Goal: Information Seeking & Learning: Check status

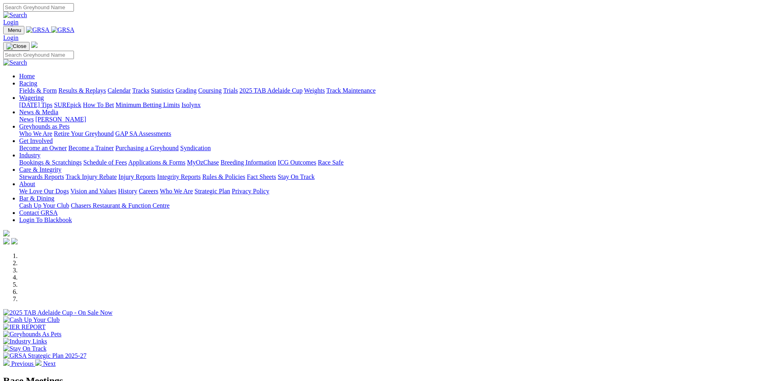
click at [106, 87] on link "Results & Replays" at bounding box center [82, 90] width 48 height 7
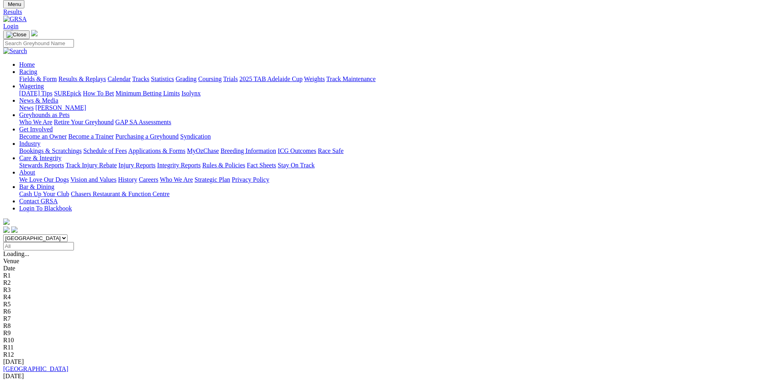
scroll to position [40, 0]
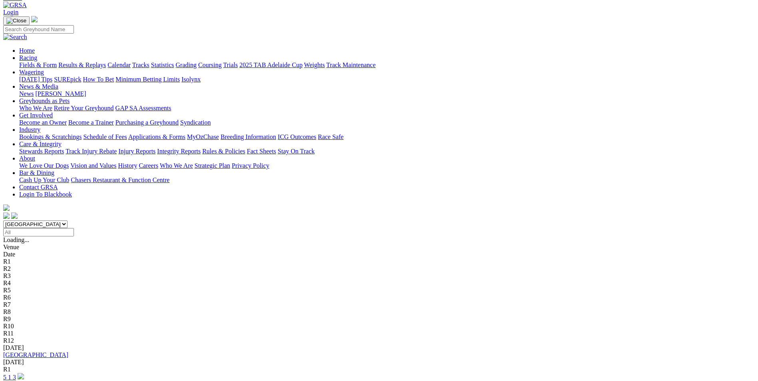
click at [16, 374] on link "5 1 3" at bounding box center [9, 377] width 13 height 7
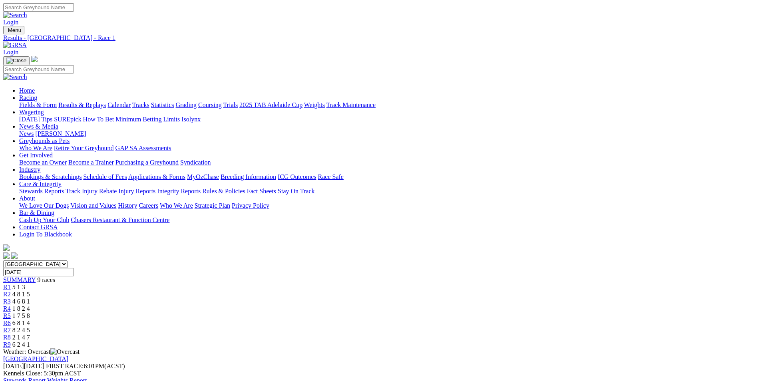
click at [30, 291] on span "4 8 1 5" at bounding box center [21, 294] width 18 height 7
click at [312, 298] on div "R3 4 6 8 1" at bounding box center [378, 301] width 751 height 7
click at [363, 305] on div "R4 1 8 2 4" at bounding box center [378, 308] width 751 height 7
click at [405, 312] on div "R5 1 7 5 8" at bounding box center [378, 315] width 751 height 7
click at [456, 320] on div "R6 6 8 1 4" at bounding box center [378, 323] width 751 height 7
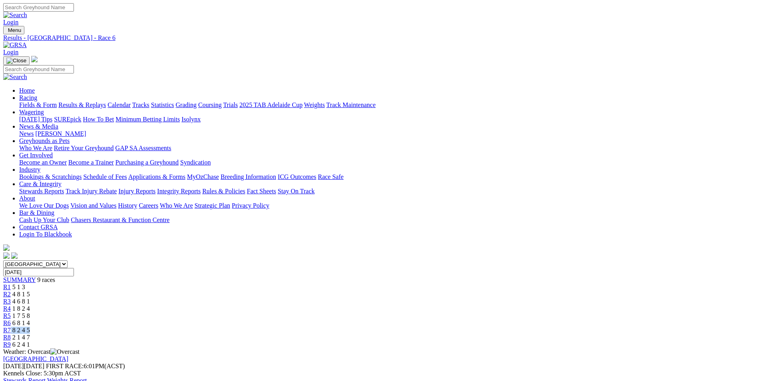
click at [513, 327] on div "R7 8 2 4 5" at bounding box center [378, 330] width 751 height 7
drag, startPoint x: 513, startPoint y: 125, endPoint x: 504, endPoint y: 143, distance: 20.5
click at [508, 327] on div "R7 8 2 4 5" at bounding box center [378, 330] width 751 height 7
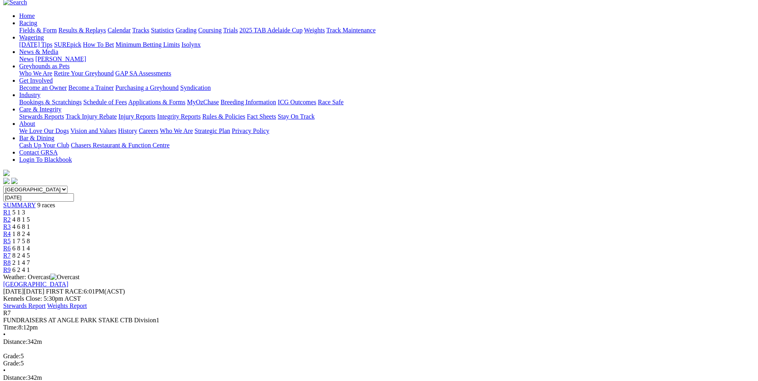
scroll to position [80, 0]
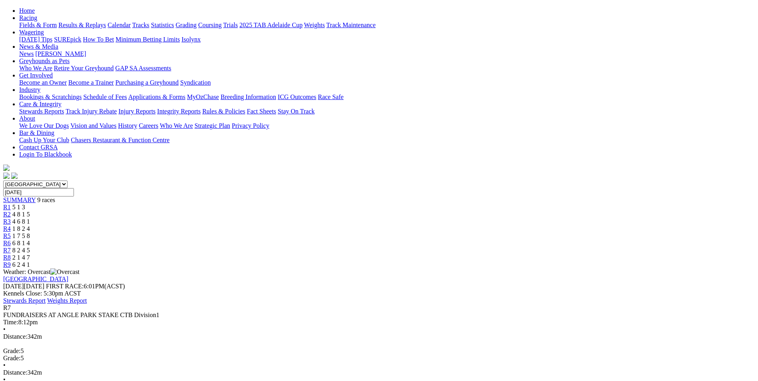
click at [30, 254] on span "2 1 4 7" at bounding box center [21, 257] width 18 height 7
click at [11, 261] on link "R9" at bounding box center [7, 264] width 8 height 7
